Goal: Transaction & Acquisition: Purchase product/service

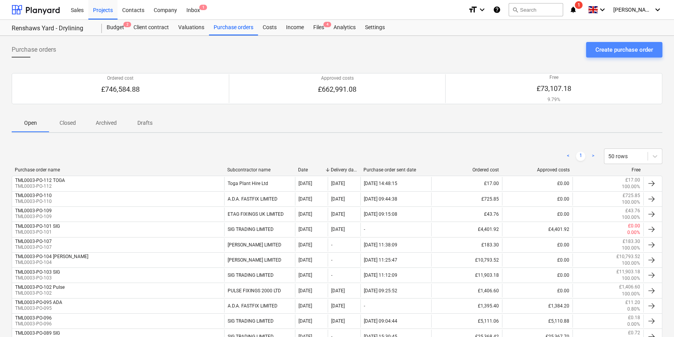
click at [537, 47] on div "Create purchase order" at bounding box center [625, 50] width 58 height 10
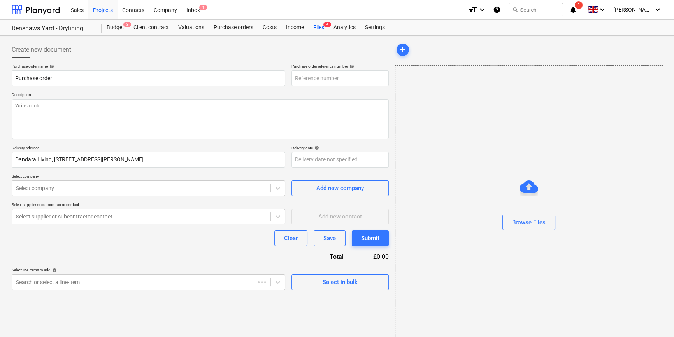
type textarea "x"
type input "TML0003-PO-113"
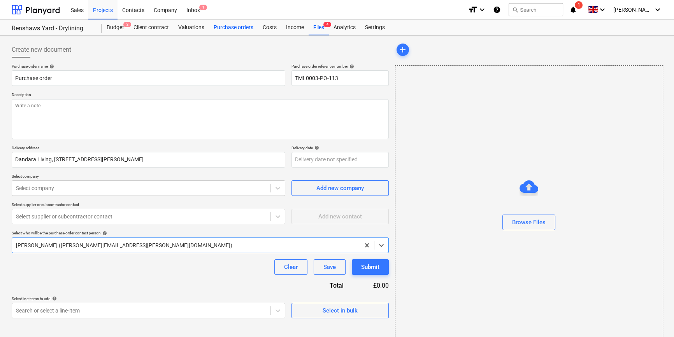
click at [239, 26] on div "Purchase orders" at bounding box center [233, 28] width 49 height 16
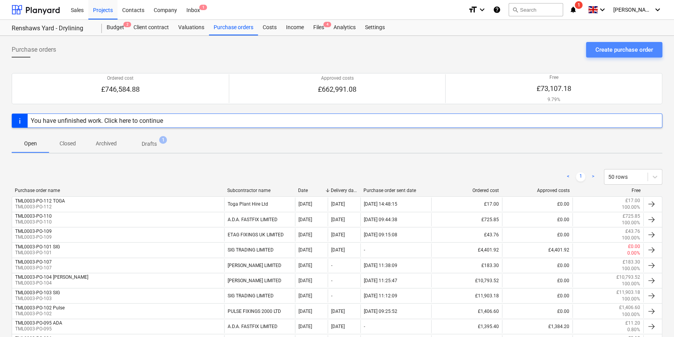
click at [537, 52] on div "Create purchase order" at bounding box center [625, 50] width 58 height 10
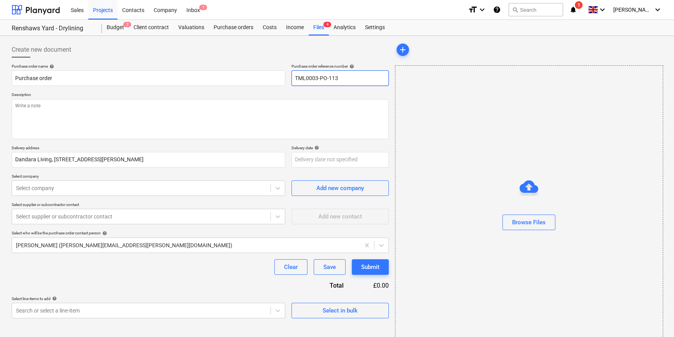
drag, startPoint x: 339, startPoint y: 77, endPoint x: 294, endPoint y: 77, distance: 44.4
click at [294, 77] on input "TML0003-PO-113" at bounding box center [340, 78] width 97 height 16
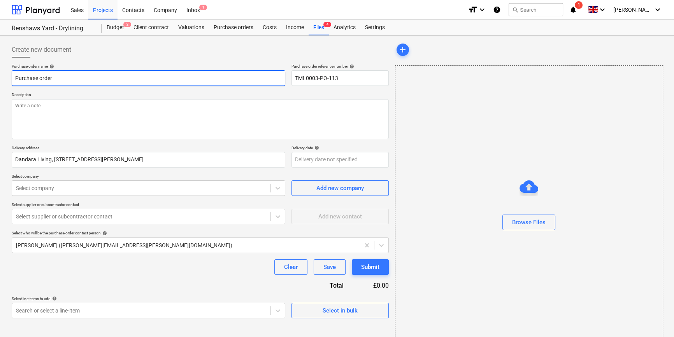
drag, startPoint x: 57, startPoint y: 77, endPoint x: 15, endPoint y: 77, distance: 42.0
click at [15, 77] on input "Purchase order" at bounding box center [149, 78] width 274 height 16
paste input "TML0003-PO-113"
type textarea "x"
type input "TML0003-PO-113"
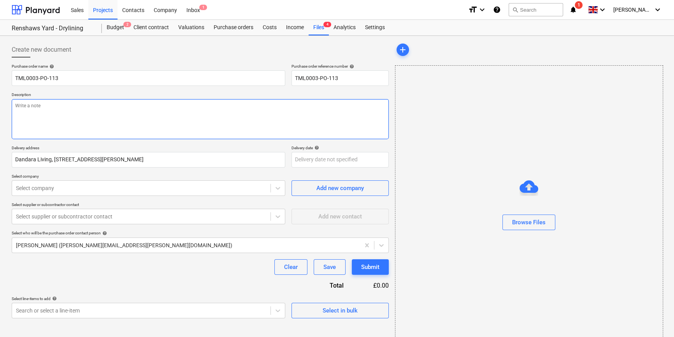
click at [74, 117] on textarea at bounding box center [200, 119] width 377 height 40
type textarea "x"
type textarea "C"
type textarea "x"
type textarea "Ch"
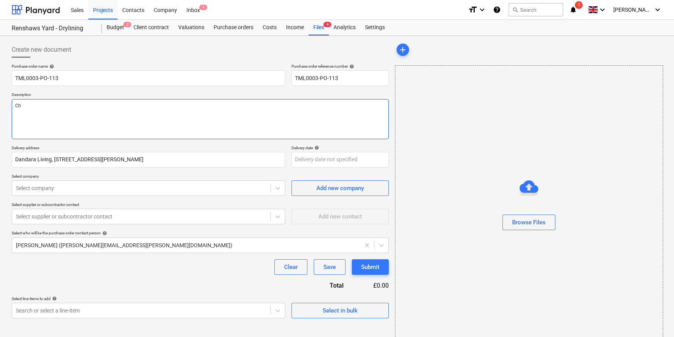
type textarea "x"
type textarea "Chr"
type textarea "x"
type textarea "Chri"
type textarea "x"
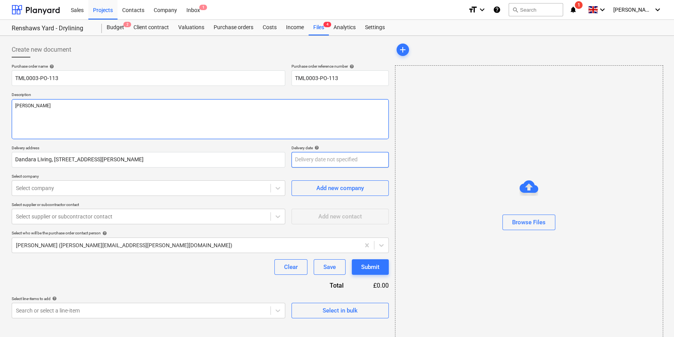
type textarea "[PERSON_NAME]"
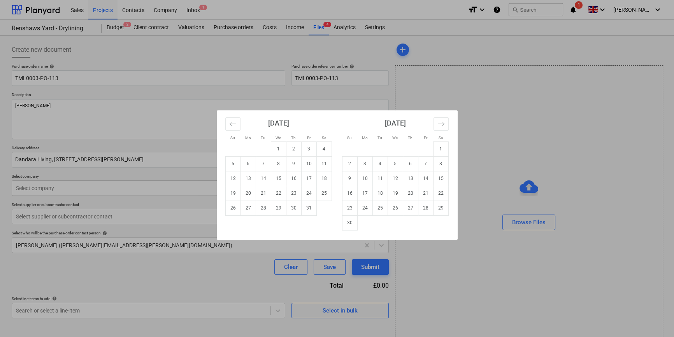
click at [310, 161] on body "Sales Projects Contacts Company Inbox 1 format_size keyboard_arrow_down help se…" at bounding box center [337, 168] width 674 height 337
click at [265, 177] on td "14" at bounding box center [263, 178] width 15 height 15
type textarea "x"
type input "[DATE]"
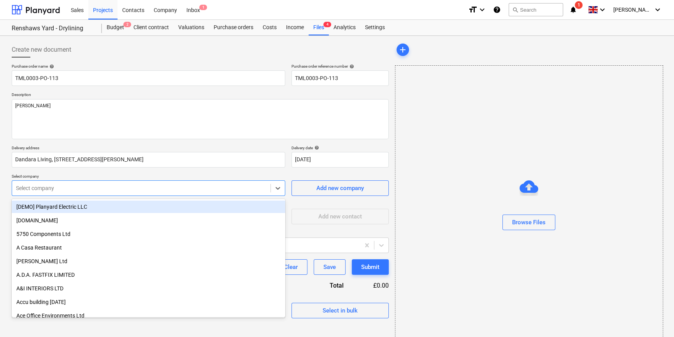
click at [106, 188] on div at bounding box center [141, 188] width 251 height 8
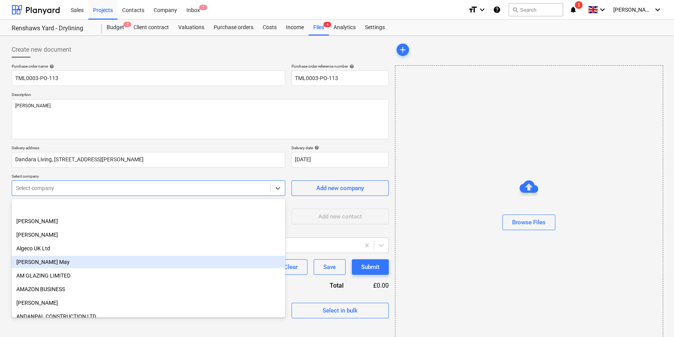
scroll to position [318, 0]
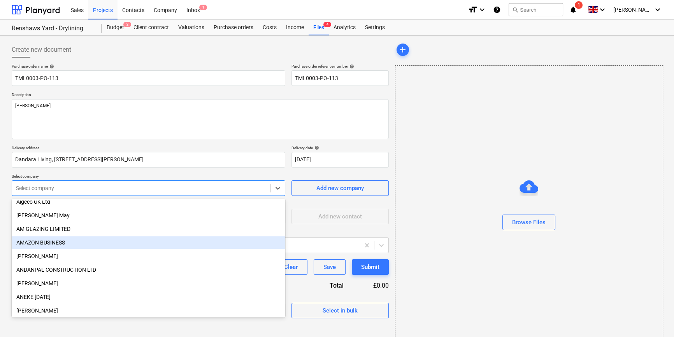
click at [51, 244] on div "AMAZON BUSINESS" at bounding box center [149, 243] width 274 height 12
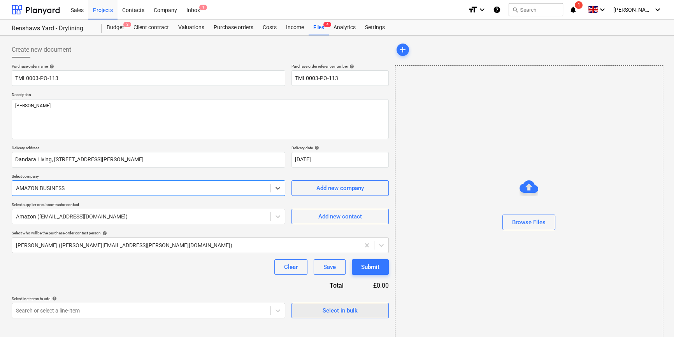
click at [328, 309] on div "Select in bulk" at bounding box center [340, 311] width 35 height 10
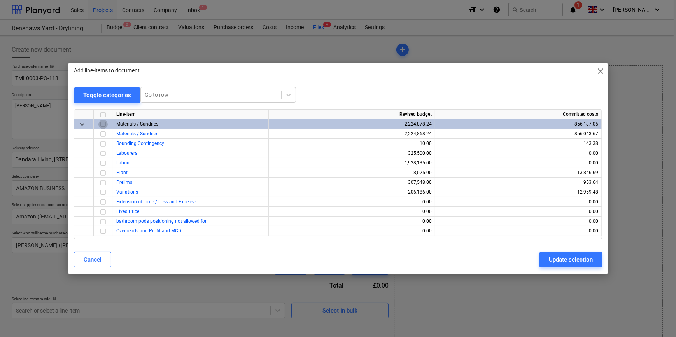
click at [104, 124] on input "checkbox" at bounding box center [102, 124] width 9 height 9
click at [101, 142] on input "checkbox" at bounding box center [102, 143] width 9 height 9
click at [537, 263] on div "Update selection" at bounding box center [571, 260] width 44 height 10
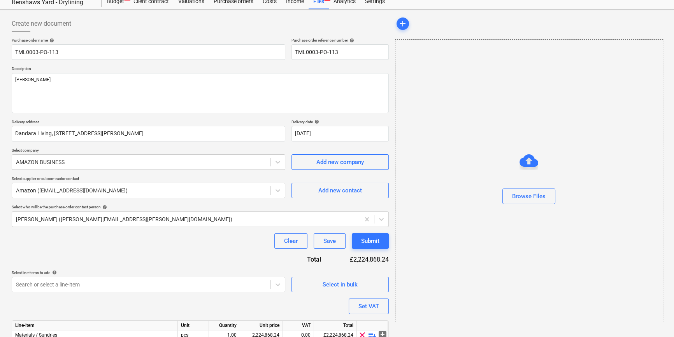
scroll to position [60, 0]
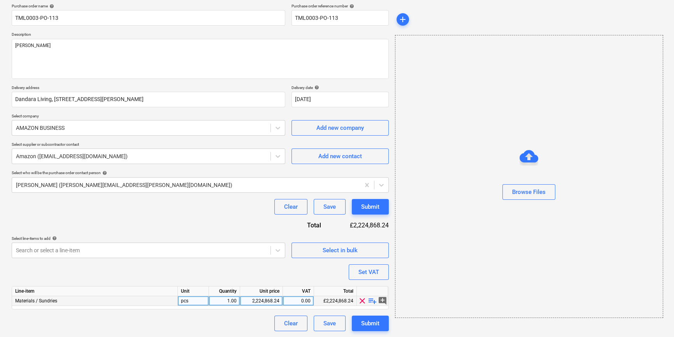
click at [373, 299] on span "playlist_add" at bounding box center [372, 301] width 9 height 9
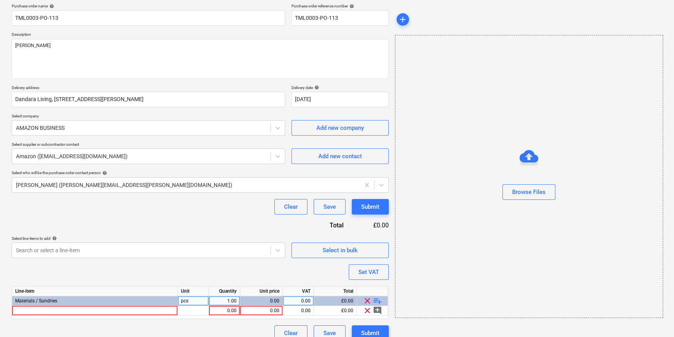
type textarea "x"
click at [33, 310] on div at bounding box center [95, 311] width 166 height 10
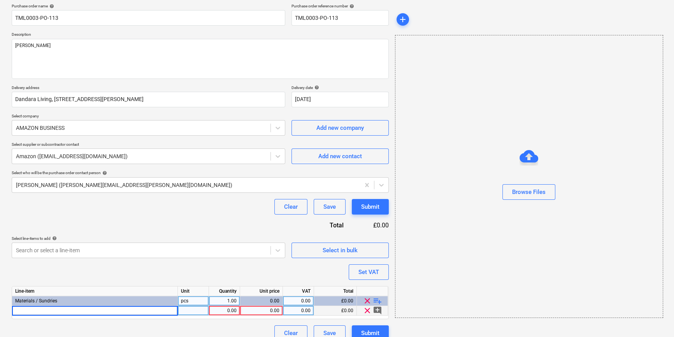
type input "Shoulder Bag Spill Kit - 50 Litres"
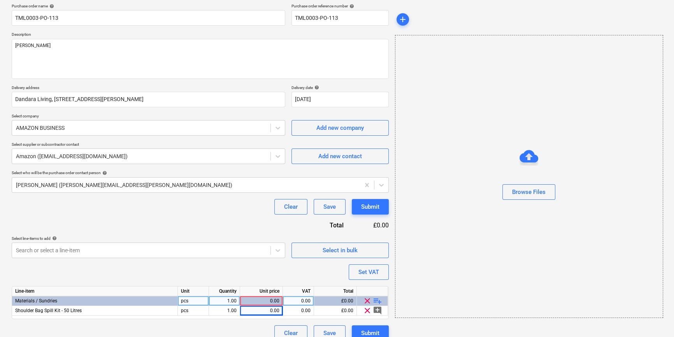
type textarea "x"
type input "41.04"
type textarea "x"
type input "20"
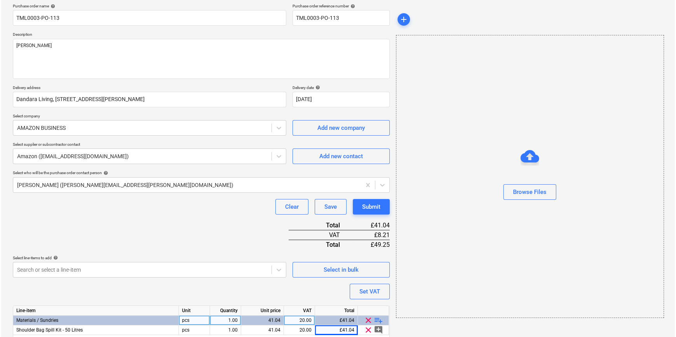
scroll to position [90, 0]
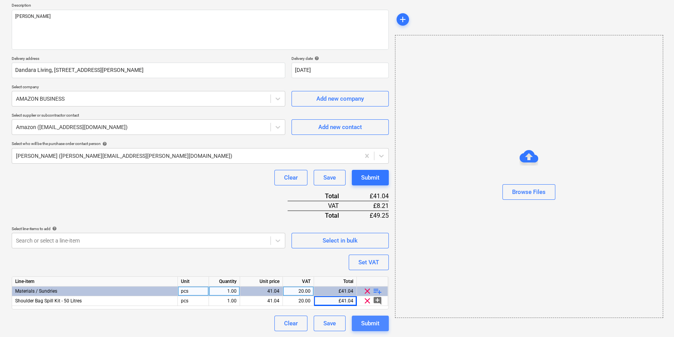
click at [377, 323] on div "Submit" at bounding box center [370, 324] width 18 height 10
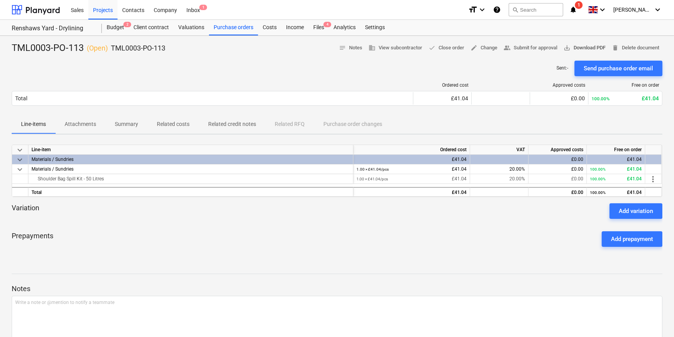
click at [537, 45] on span "save_alt Download PDF" at bounding box center [585, 48] width 42 height 9
click at [101, 11] on div "Projects" at bounding box center [102, 10] width 29 height 20
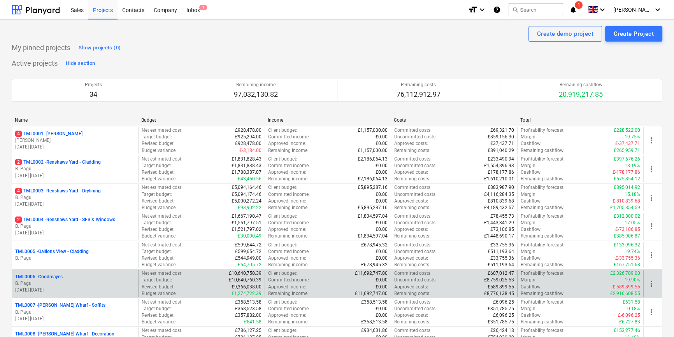
click at [91, 279] on div "TML0006 - Goodmayes" at bounding box center [75, 277] width 120 height 7
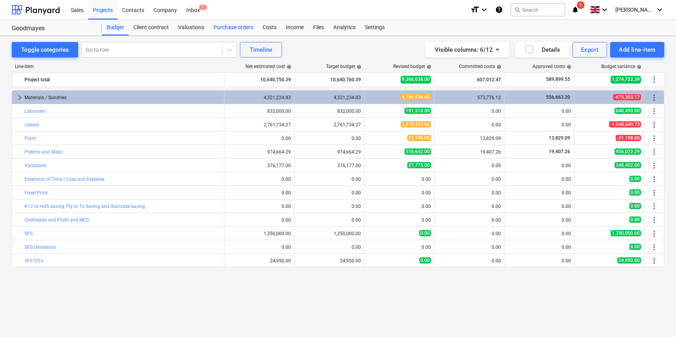
click at [239, 26] on div "Purchase orders" at bounding box center [233, 28] width 49 height 16
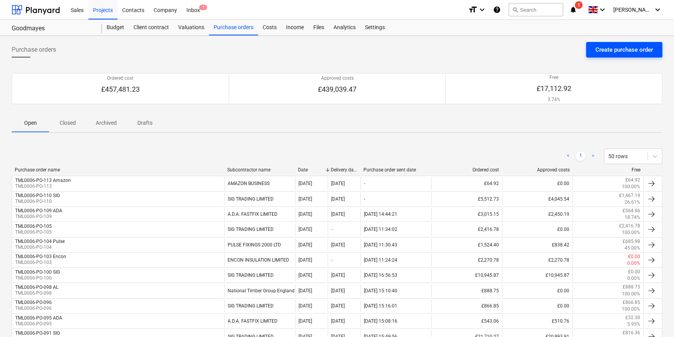
click at [537, 51] on div "Create purchase order" at bounding box center [625, 50] width 58 height 10
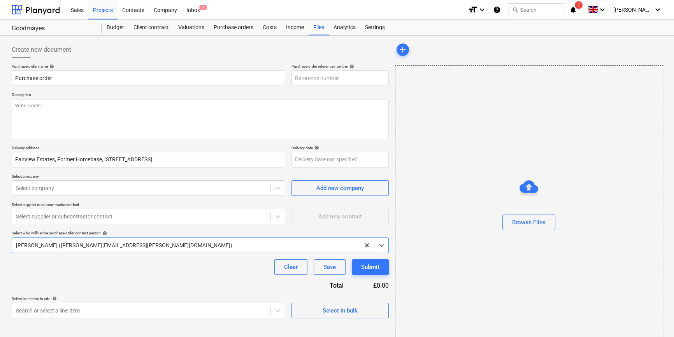
type textarea "x"
type input "TML0006-PO-114"
drag, startPoint x: 340, startPoint y: 77, endPoint x: 292, endPoint y: 79, distance: 48.3
click at [292, 79] on input "TML0006-PO-114" at bounding box center [340, 78] width 97 height 16
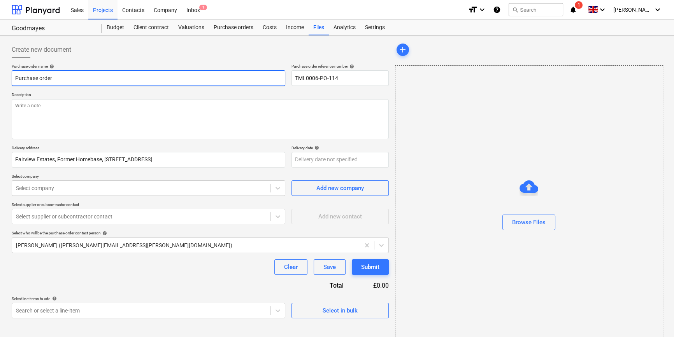
drag, startPoint x: 58, startPoint y: 77, endPoint x: 9, endPoint y: 80, distance: 49.9
click at [9, 80] on div "Create new document Purchase order name help Purchase order Purchase order refe…" at bounding box center [200, 195] width 383 height 313
paste input "TML0006-PO-114"
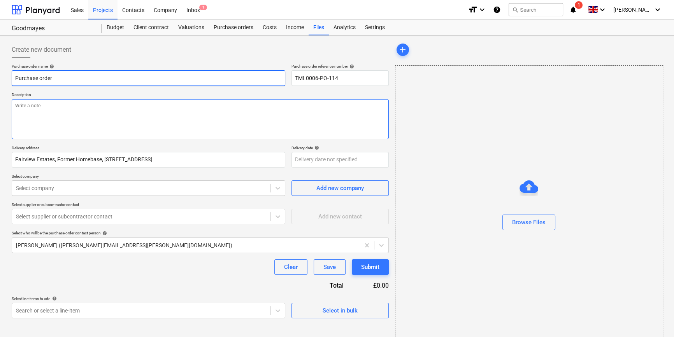
type textarea "x"
type input "TML0006-PO-114"
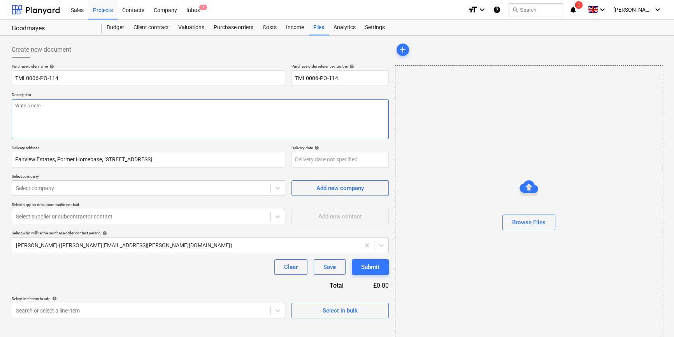
click at [45, 110] on textarea at bounding box center [200, 119] width 377 height 40
type textarea "x"
type textarea "S"
type textarea "x"
type textarea "Si"
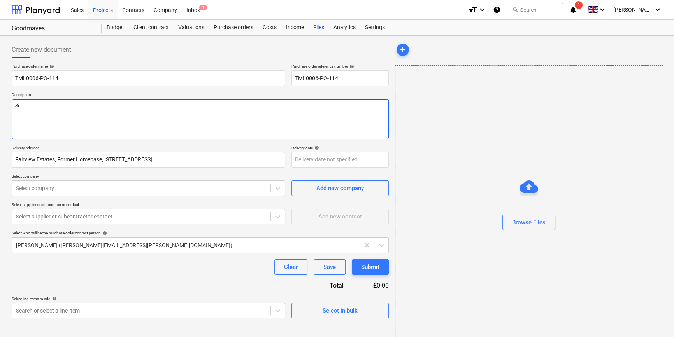
type textarea "x"
type textarea "Sit"
type textarea "x"
type textarea "Site"
type textarea "x"
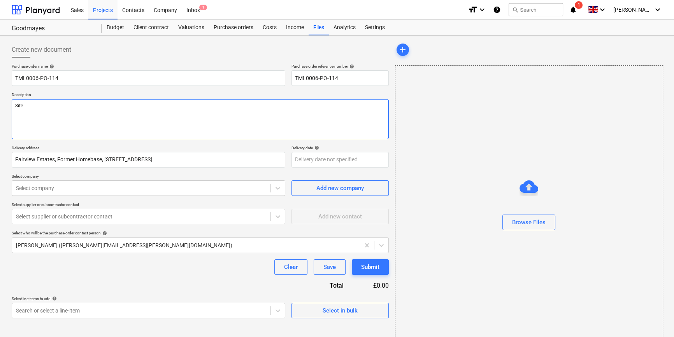
type textarea "Site c"
type textarea "x"
type textarea "Site co"
type textarea "x"
type textarea "Site con"
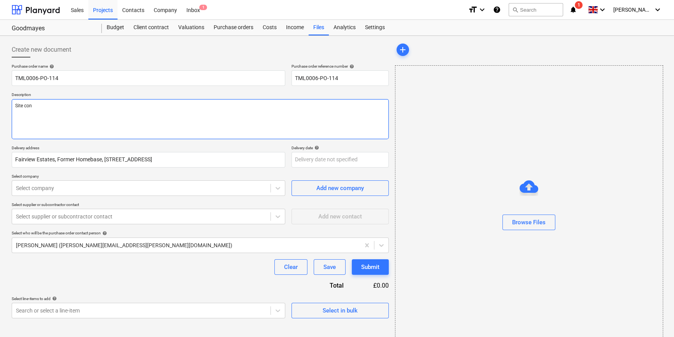
type textarea "x"
type textarea "Site cont"
type textarea "x"
type textarea "Site conta"
type textarea "x"
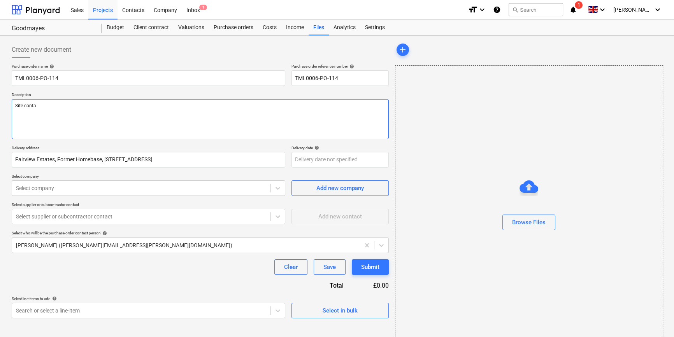
type textarea "Site contac"
type textarea "x"
type textarea "Site contact"
type textarea "x"
type textarea "Site contact D"
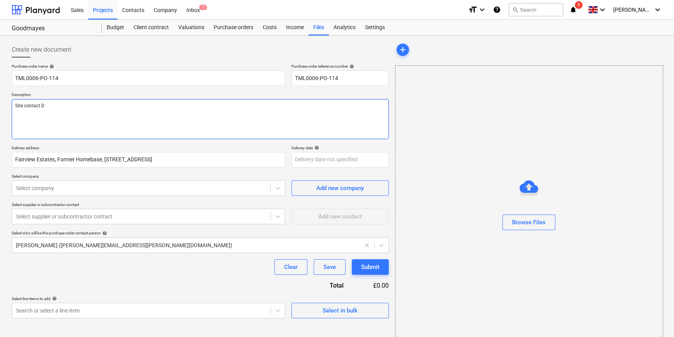
type textarea "x"
type textarea "Site contact Da"
type textarea "x"
type textarea "Site contact [PERSON_NAME]"
type textarea "x"
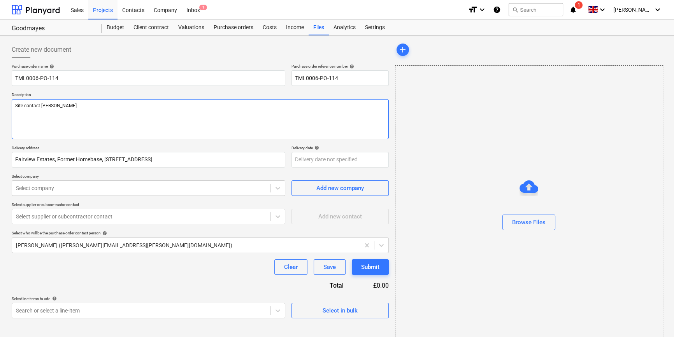
type textarea "Site contact [PERSON_NAME]"
type textarea "x"
type textarea "Site contact [PERSON_NAME]"
type textarea "x"
type textarea "Site contact [PERSON_NAME]"
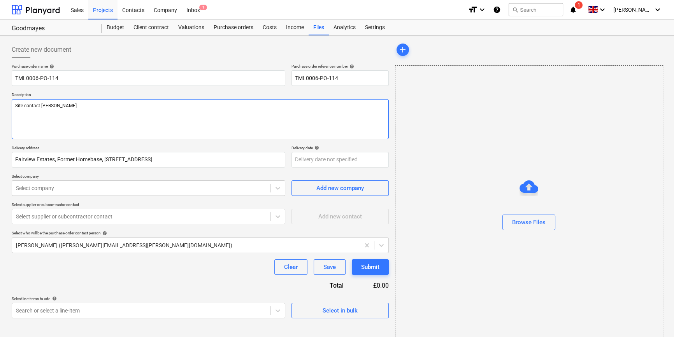
type textarea "x"
type textarea "Site contact [PERSON_NAME]"
click at [83, 104] on textarea "Site contact [PERSON_NAME]" at bounding box center [200, 119] width 377 height 40
paste textarea "07427641453"
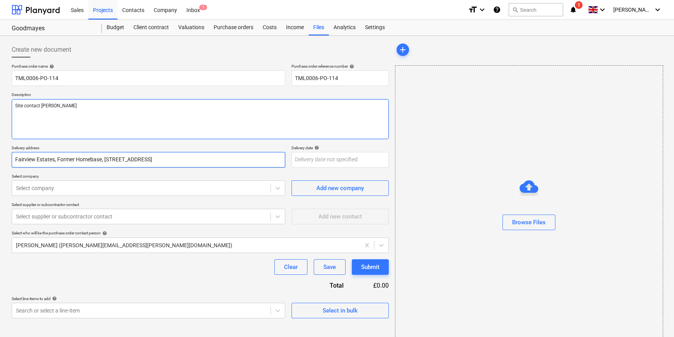
type textarea "x"
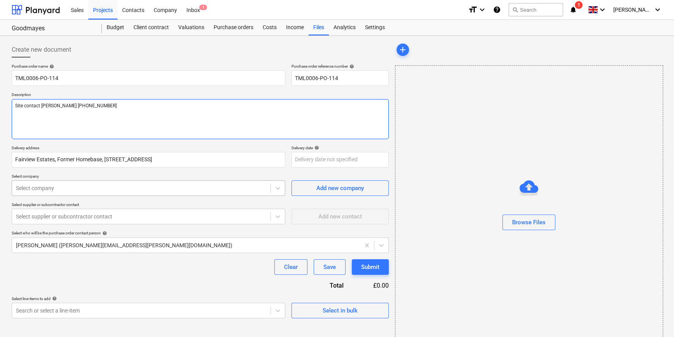
type textarea "Site contact [PERSON_NAME] [PHONE_NUMBER]"
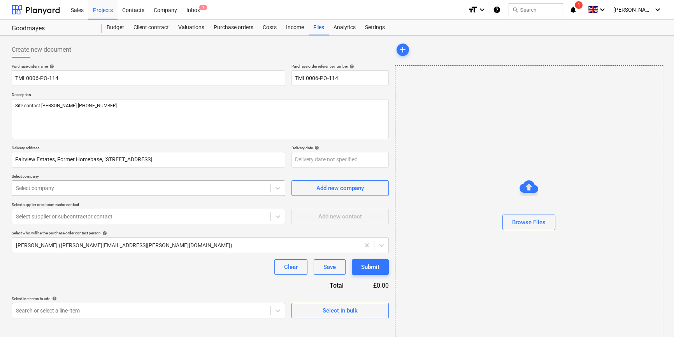
type textarea "x"
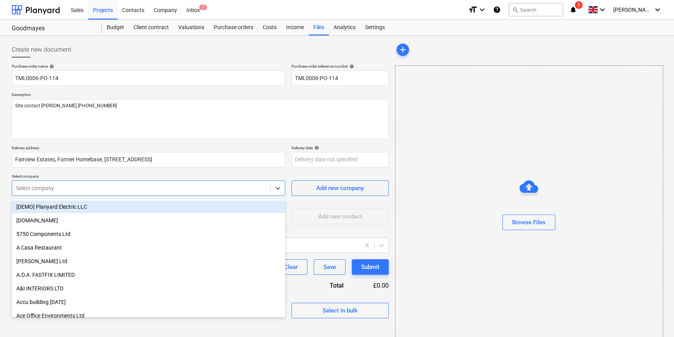
click at [141, 186] on div at bounding box center [141, 188] width 251 height 8
type input "SIG"
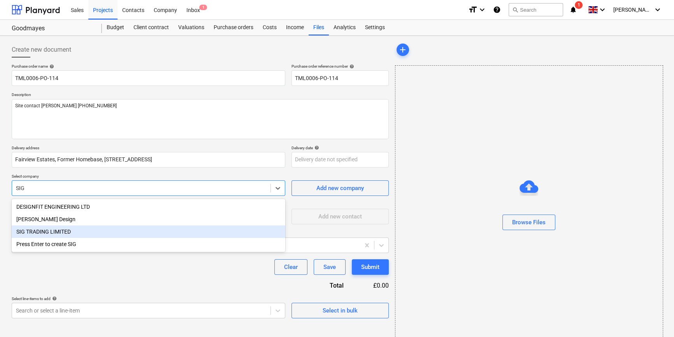
click at [53, 234] on div "SIG TRADING LIMITED" at bounding box center [149, 232] width 274 height 12
type textarea "x"
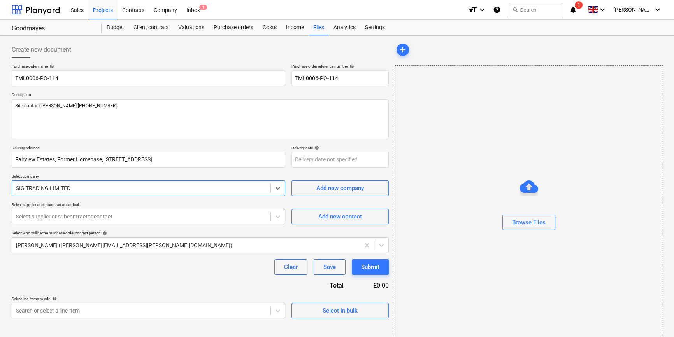
click at [51, 216] on div at bounding box center [141, 217] width 251 height 8
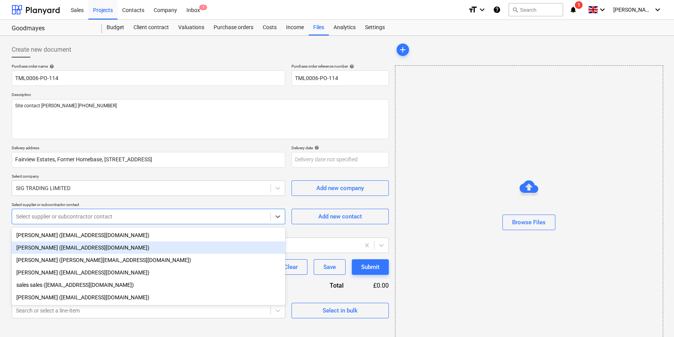
click at [49, 250] on div "[PERSON_NAME] ([EMAIL_ADDRESS][DOMAIN_NAME])" at bounding box center [149, 248] width 274 height 12
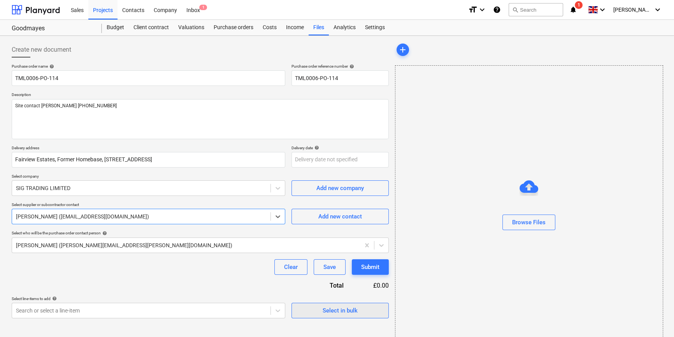
click at [339, 313] on div "Select in bulk" at bounding box center [340, 311] width 35 height 10
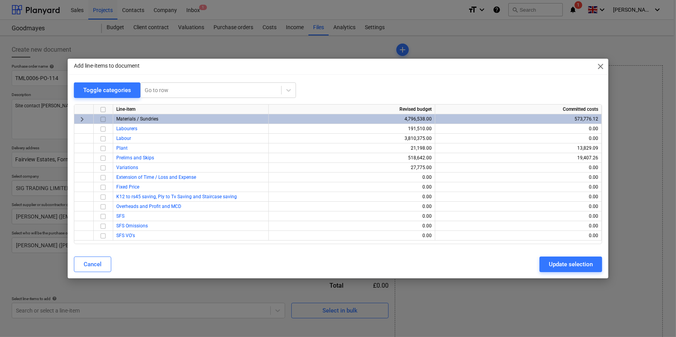
click at [101, 118] on input "checkbox" at bounding box center [102, 119] width 9 height 9
click at [537, 265] on div "Update selection" at bounding box center [571, 265] width 44 height 10
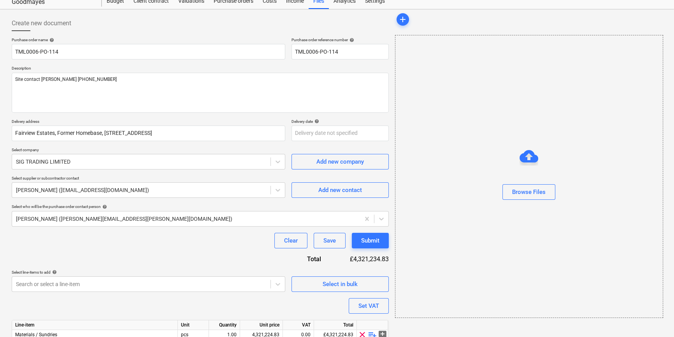
scroll to position [70, 0]
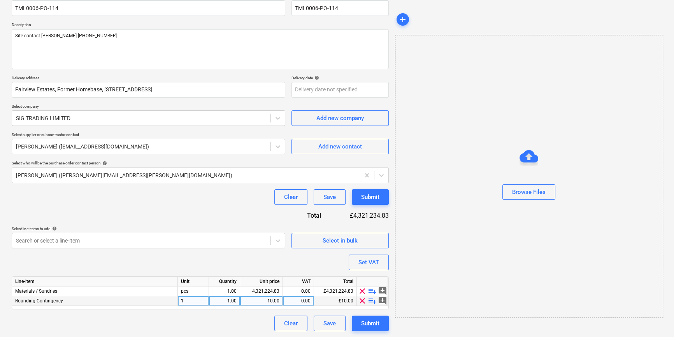
click at [360, 302] on span "clear" at bounding box center [362, 301] width 9 height 9
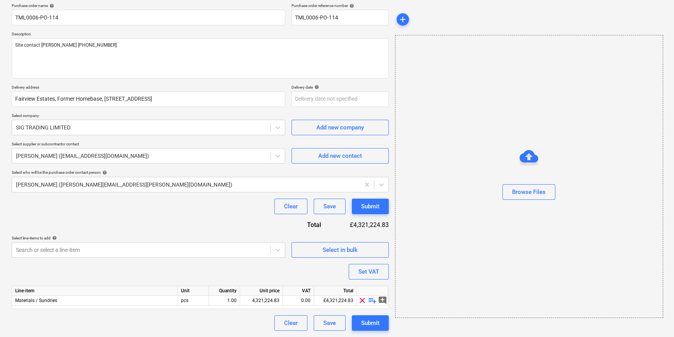
scroll to position [60, 0]
click at [371, 302] on span "playlist_add" at bounding box center [372, 301] width 9 height 9
type textarea "x"
